Goal: Browse casually: Explore the website without a specific task or goal

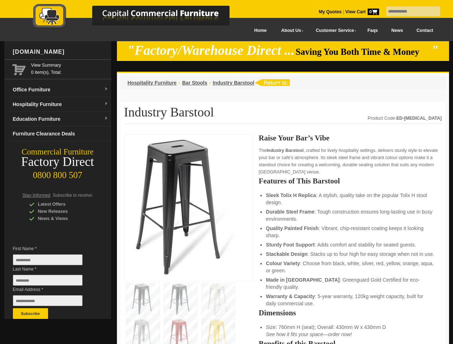
click at [408, 11] on input "text" at bounding box center [413, 11] width 54 height 10
click at [53, 282] on input "Last Name *" at bounding box center [48, 280] width 70 height 11
click at [30, 313] on button "Subscribe" at bounding box center [30, 313] width 35 height 11
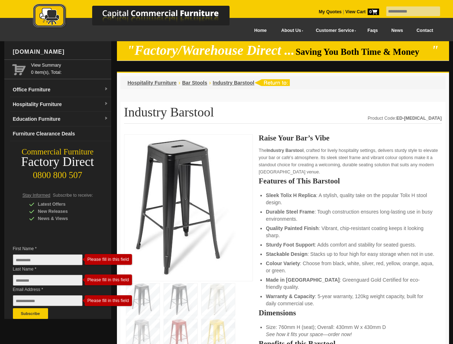
click at [283, 239] on ul "Sleek Tolix H Replica : A stylish, quality take on the popular Tolix H stool de…" at bounding box center [349, 249] width 168 height 115
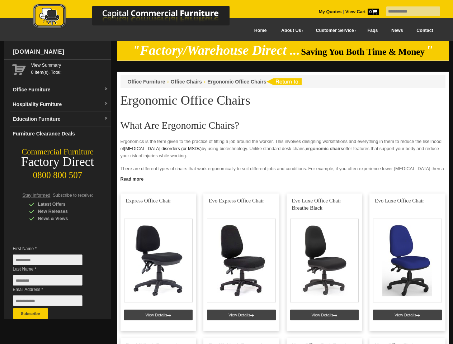
click at [408, 11] on input "text" at bounding box center [413, 11] width 54 height 10
click at [53, 282] on input "Last Name *" at bounding box center [48, 280] width 70 height 11
